Goal: Communication & Community: Ask a question

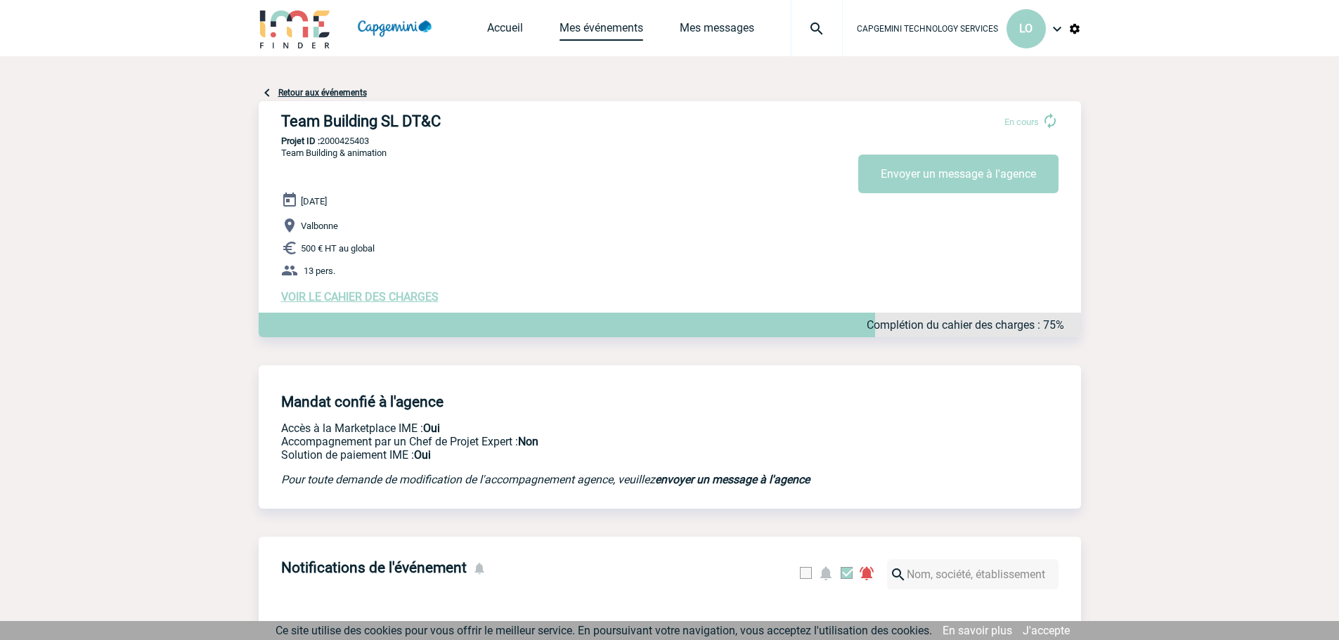
click at [600, 23] on link "Mes événements" at bounding box center [601, 31] width 84 height 20
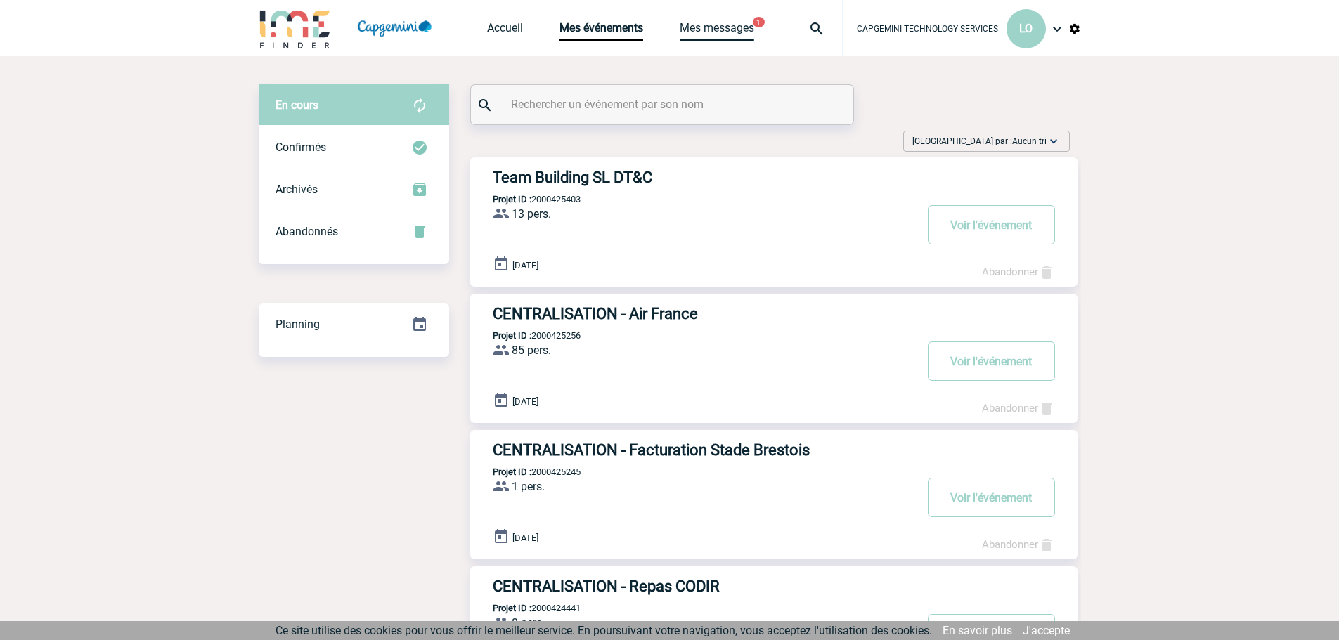
click at [746, 23] on link "Mes messages" at bounding box center [717, 31] width 74 height 20
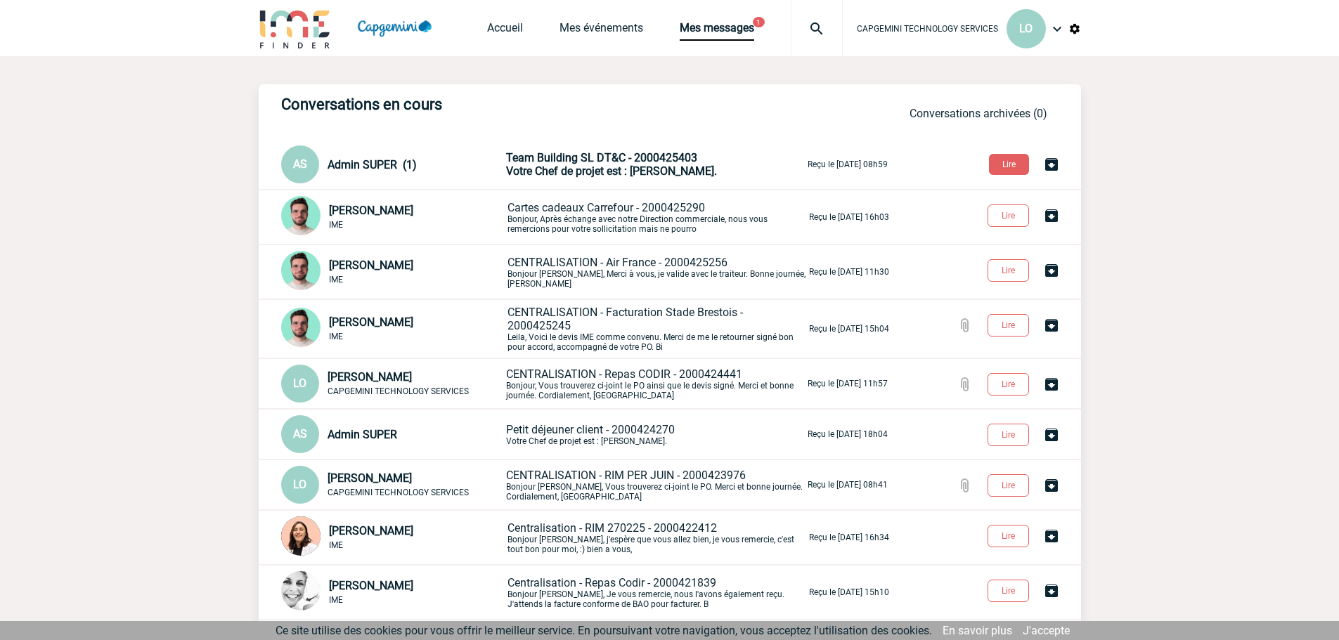
click at [628, 169] on span "Votre Chef de projet est : NOBLET Melissa." at bounding box center [611, 170] width 211 height 13
click at [708, 27] on link "Mes messages" at bounding box center [717, 31] width 74 height 20
click at [709, 27] on link "Mes messages" at bounding box center [717, 31] width 74 height 20
click at [736, 22] on link "Mes messages" at bounding box center [717, 31] width 74 height 20
click at [600, 26] on link "Mes événements" at bounding box center [601, 31] width 84 height 20
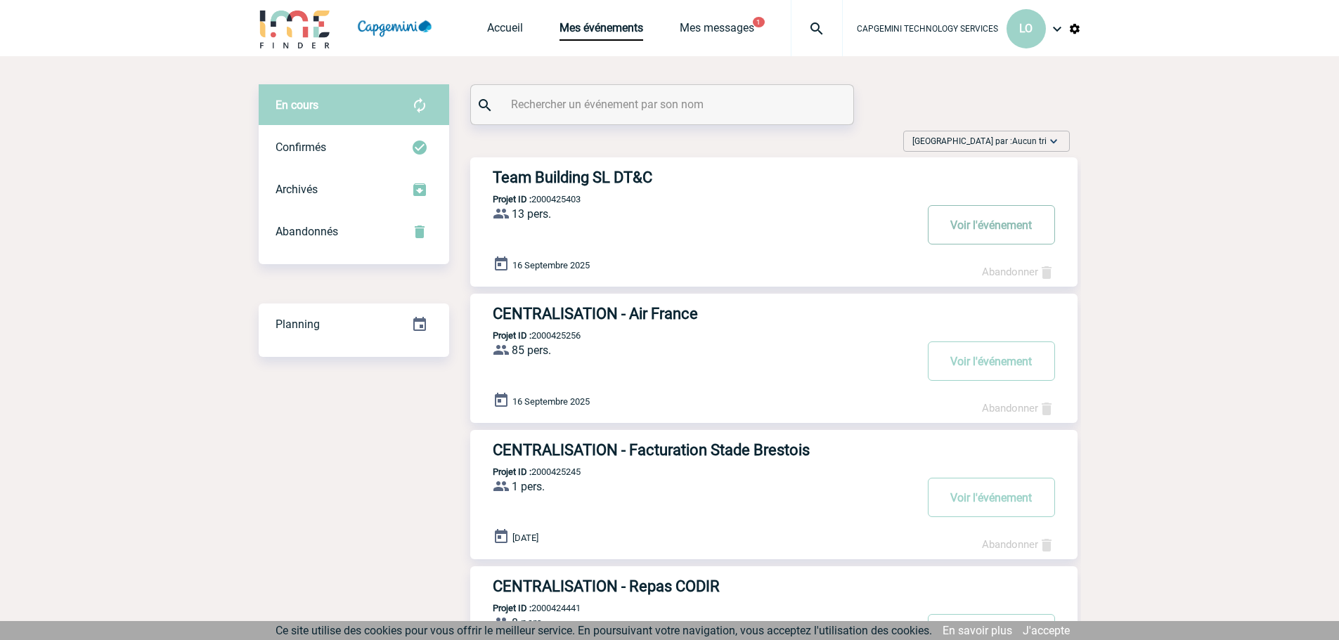
click at [968, 223] on button "Voir l'événement" at bounding box center [991, 224] width 127 height 39
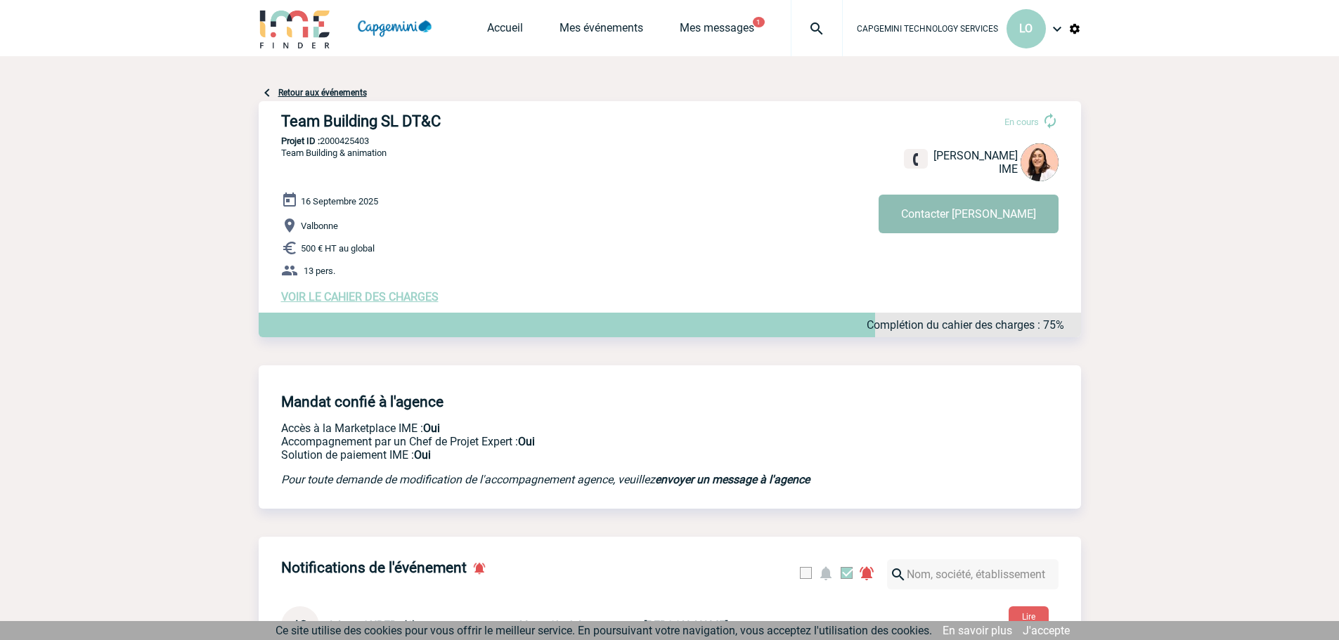
click at [979, 204] on button "Contacter [PERSON_NAME]" at bounding box center [969, 214] width 180 height 39
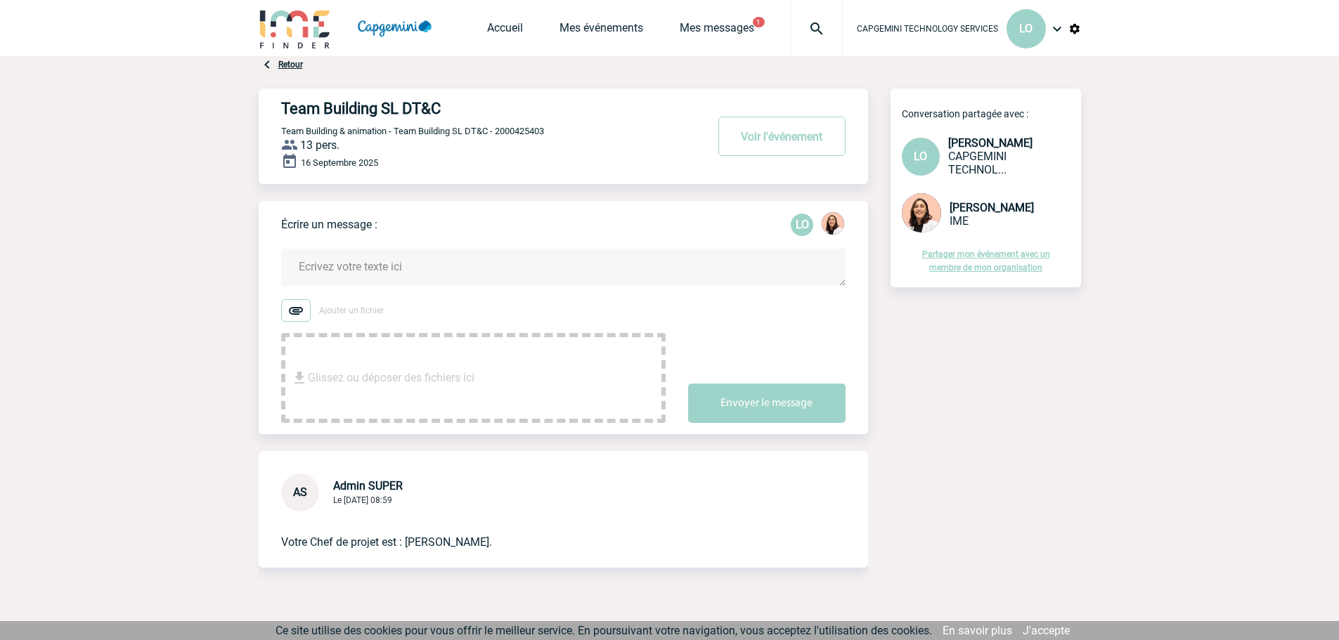
click at [391, 269] on textarea at bounding box center [563, 267] width 564 height 37
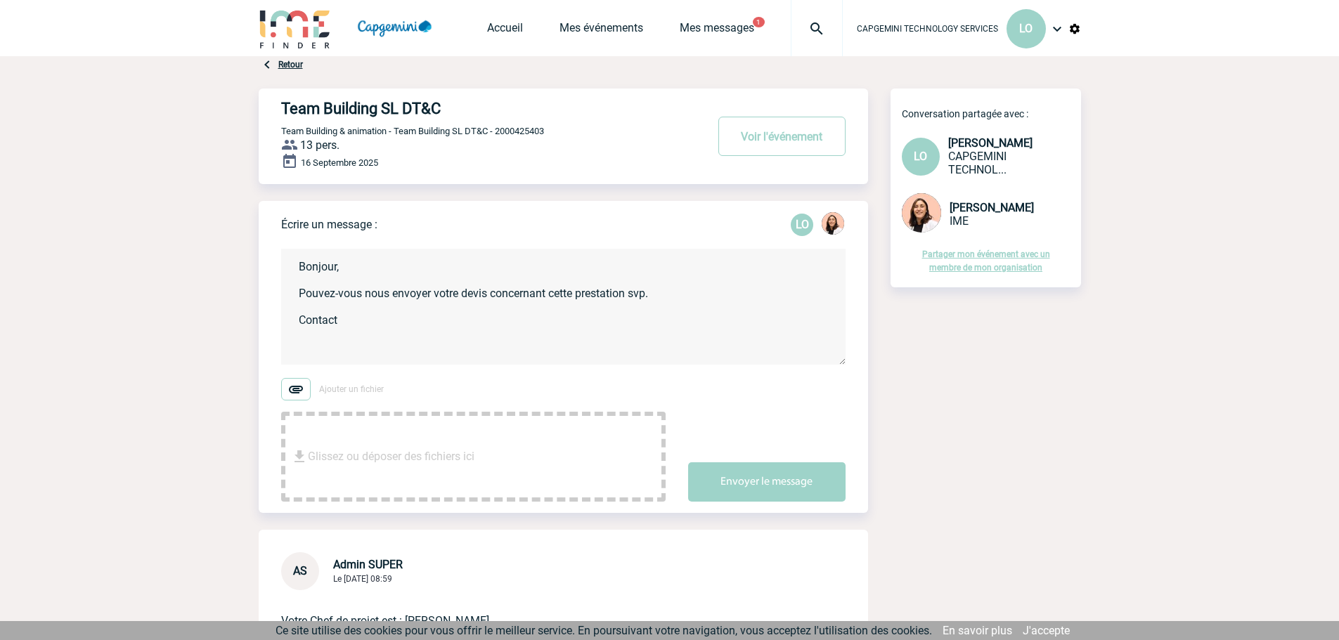
click at [328, 348] on textarea "Bonjour, Pouvez-vous nous envoyer votre devis concernant cette prestation svp. …" at bounding box center [563, 307] width 564 height 116
click at [375, 327] on textarea "Bonjour, Pouvez-vous nous envoyer votre devis concernant cette prestation svp. …" at bounding box center [563, 307] width 564 height 116
paste textarea "ELODIE PÉAN DIRECTRICE DU REVENU ET DES VENTES HOTEL MERCURE NICE CENTRE NOTRE …"
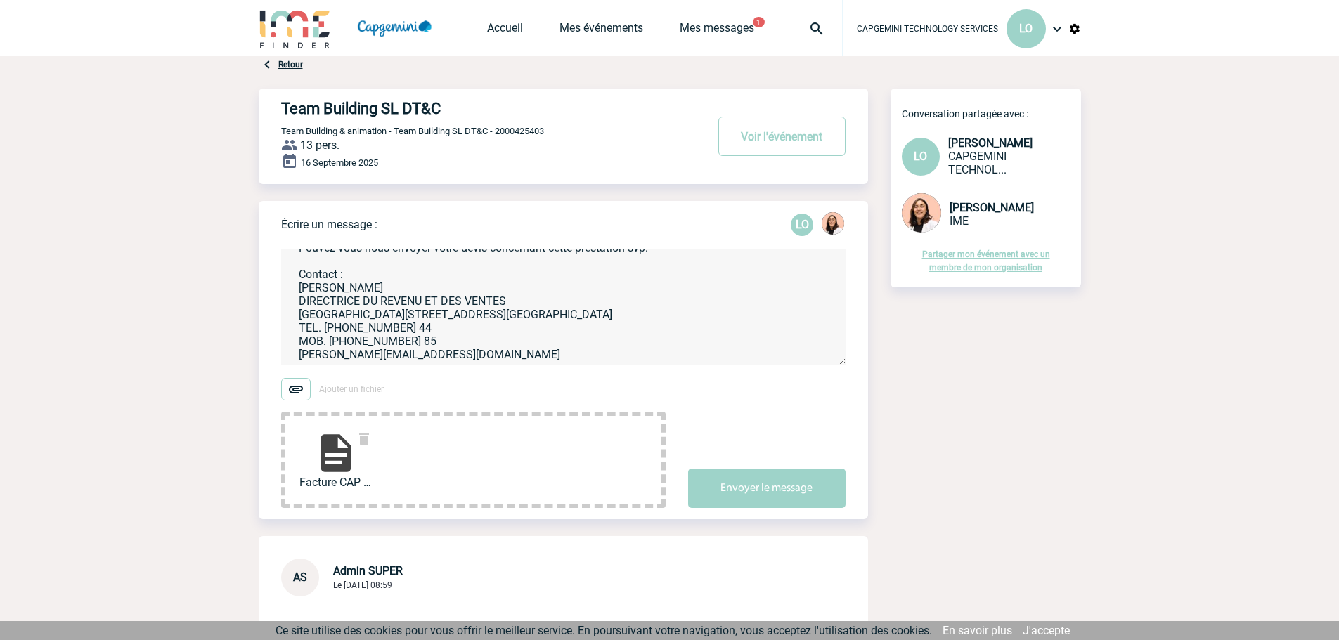
scroll to position [86, 0]
click at [451, 356] on textarea "Bonjour, Pouvez-vous nous envoyer votre devis concernant cette prestation svp. …" at bounding box center [563, 307] width 564 height 116
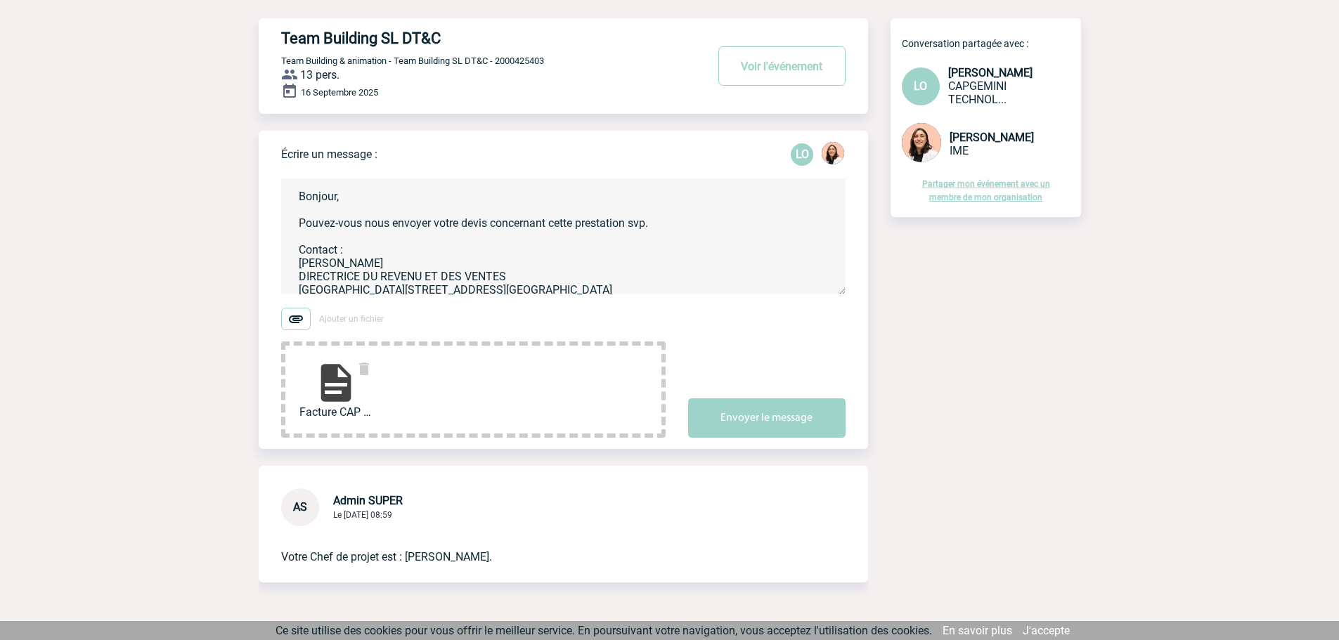
scroll to position [0, 0]
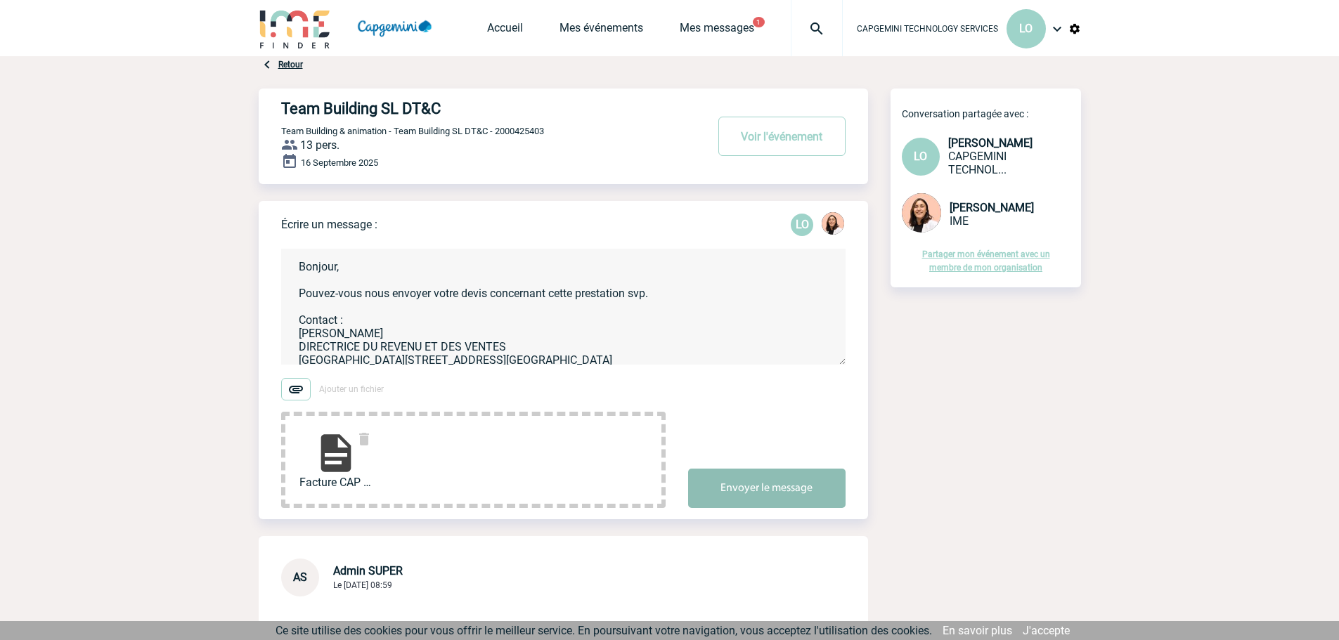
type textarea "Bonjour, Pouvez-vous nous envoyer votre devis concernant cette prestation svp. …"
click at [754, 488] on button "Envoyer le message" at bounding box center [766, 488] width 157 height 39
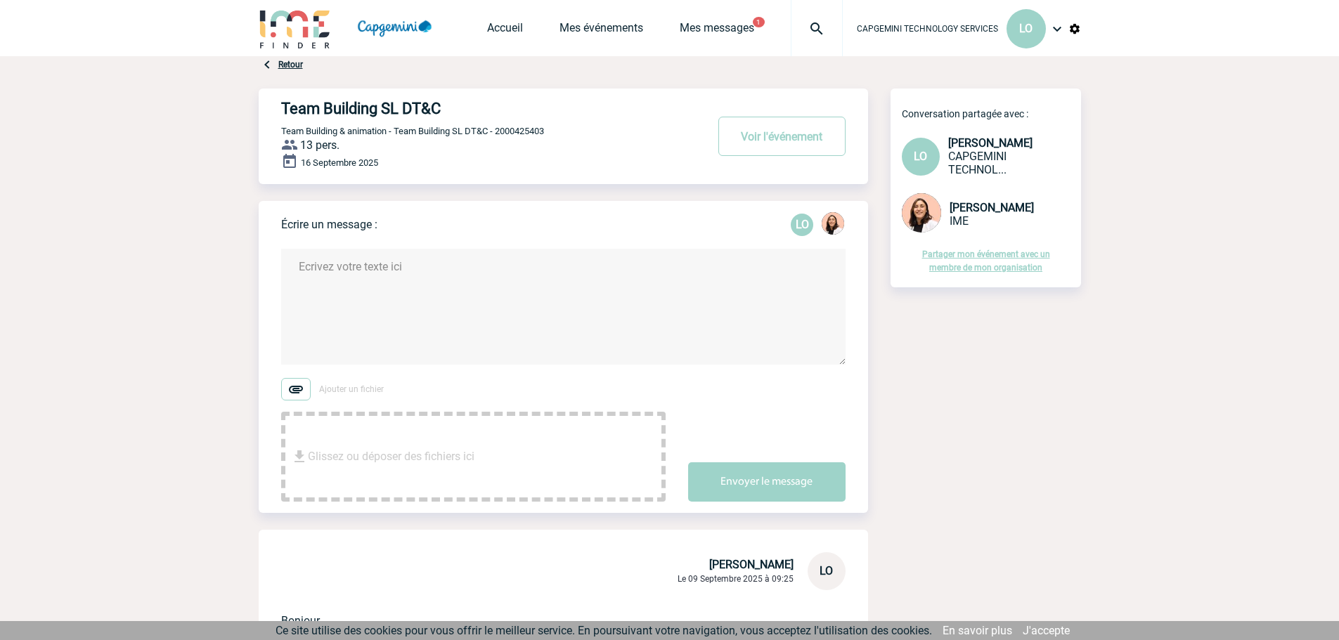
click at [745, 15] on div "Accueil Mes événements Mes messages 1 Projet, client Projet, client" at bounding box center [665, 28] width 356 height 56
click at [739, 29] on link "Mes messages" at bounding box center [717, 31] width 74 height 20
